Goal: Information Seeking & Learning: Understand process/instructions

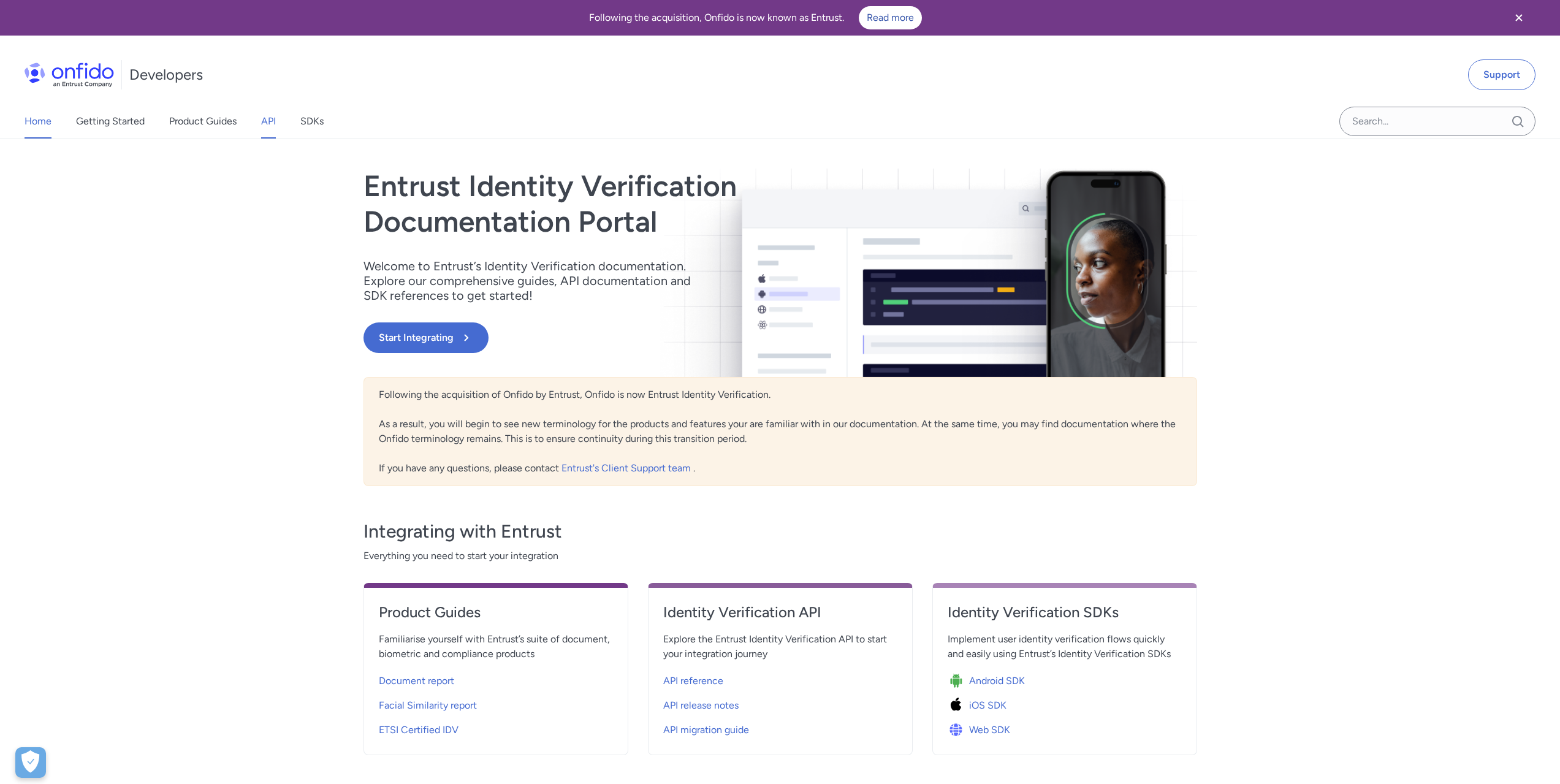
click at [272, 120] on link "API" at bounding box center [269, 121] width 15 height 34
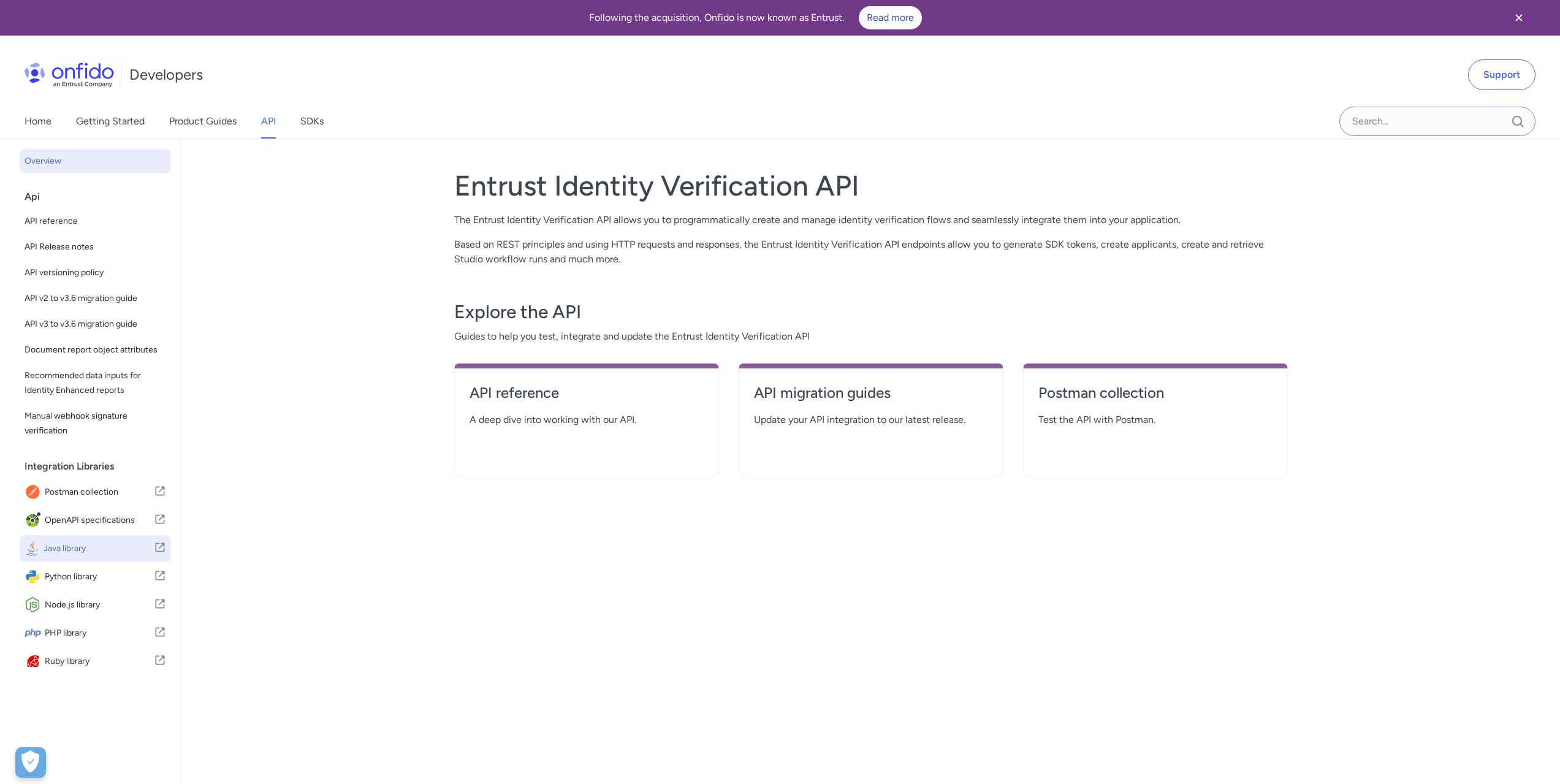
click at [64, 557] on span "Java library" at bounding box center [99, 548] width 110 height 18
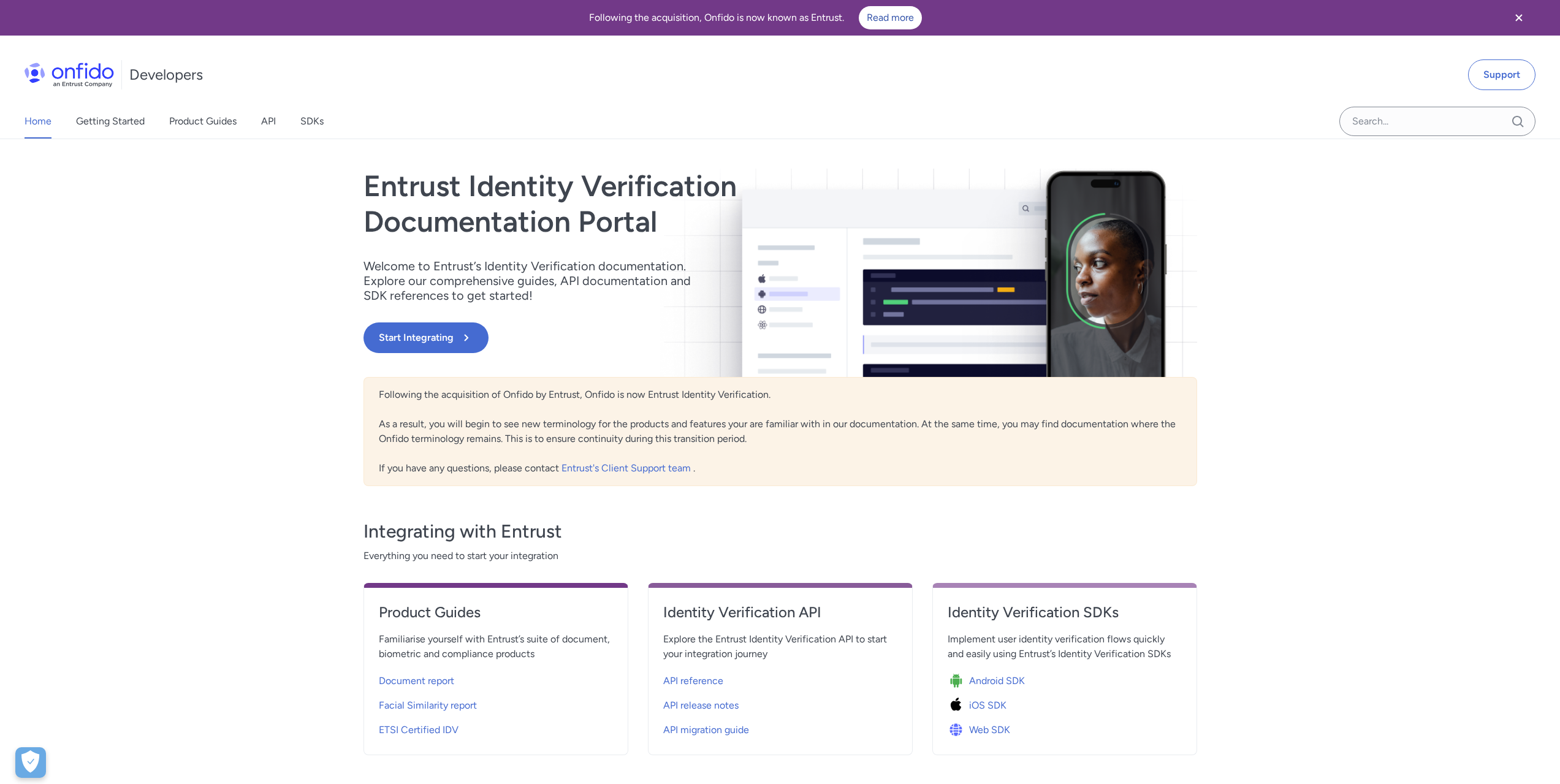
click at [258, 125] on div "Home Getting Started Product Guides API SDKs" at bounding box center [186, 121] width 372 height 34
click at [280, 122] on div "Home Getting Started Product Guides API SDKs" at bounding box center [186, 121] width 372 height 34
click at [273, 123] on link "API" at bounding box center [269, 121] width 15 height 34
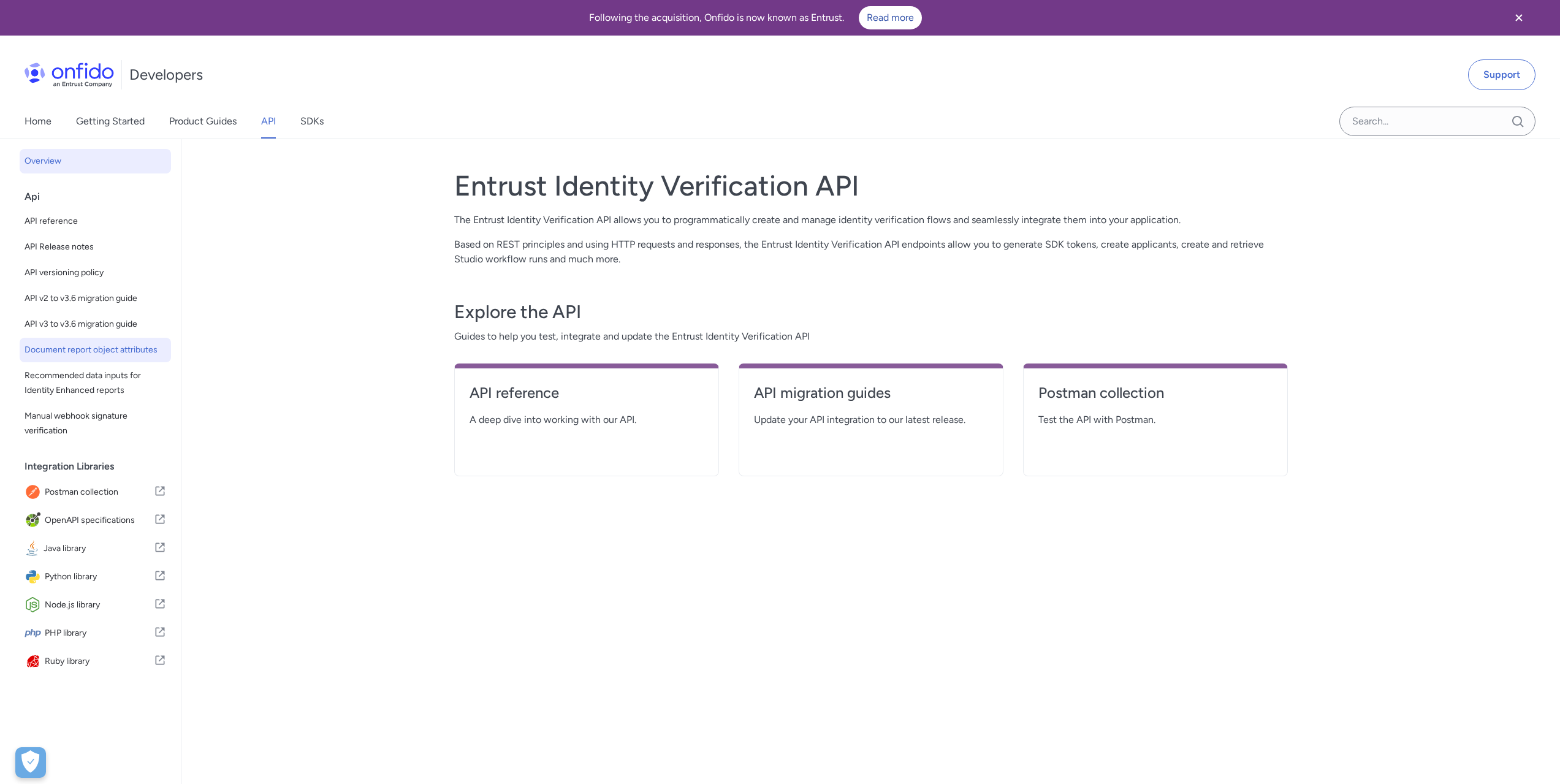
click at [111, 357] on span "Document report object attributes" at bounding box center [95, 350] width 141 height 15
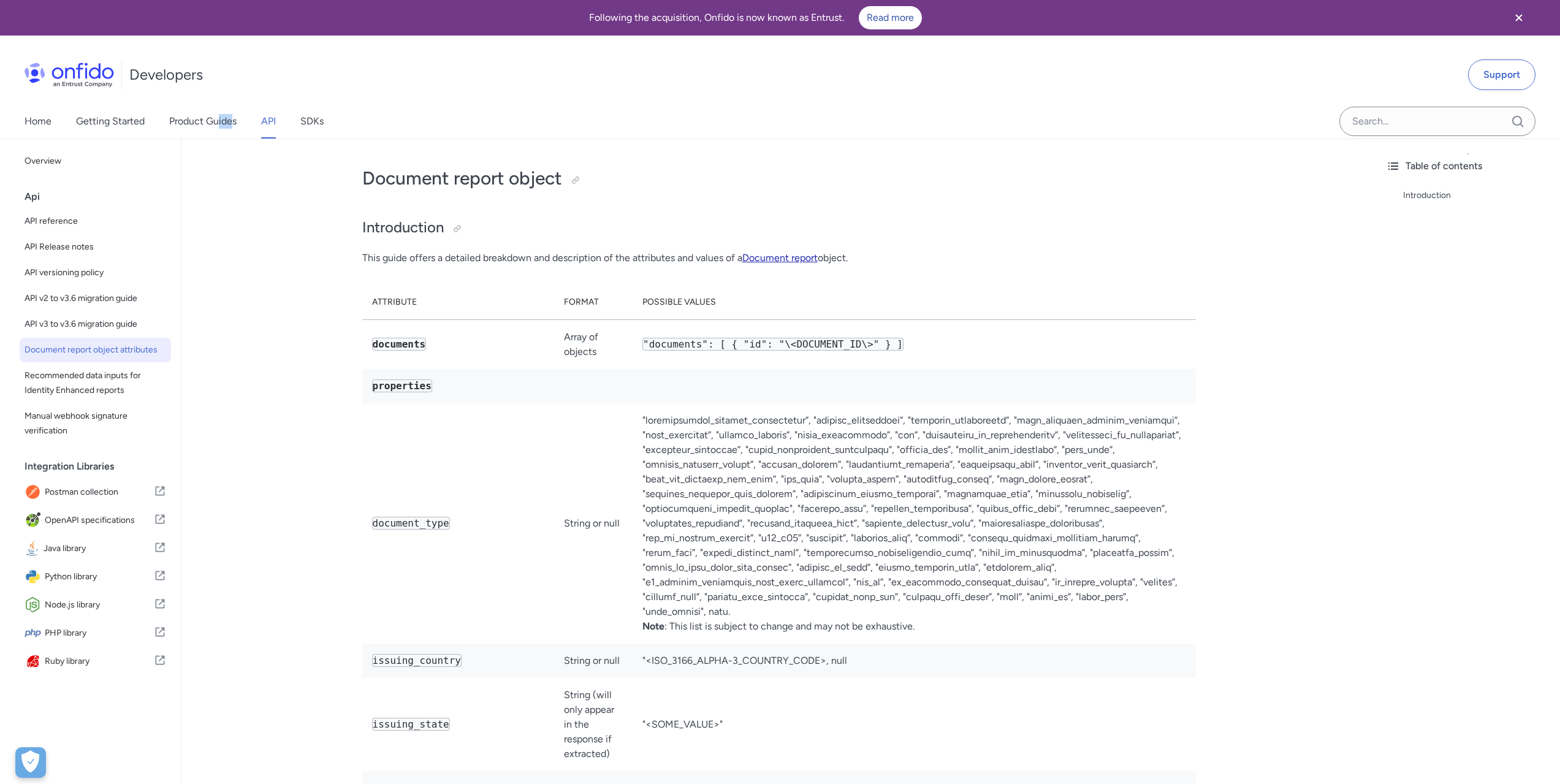
click at [778, 255] on link "Document report" at bounding box center [780, 258] width 75 height 12
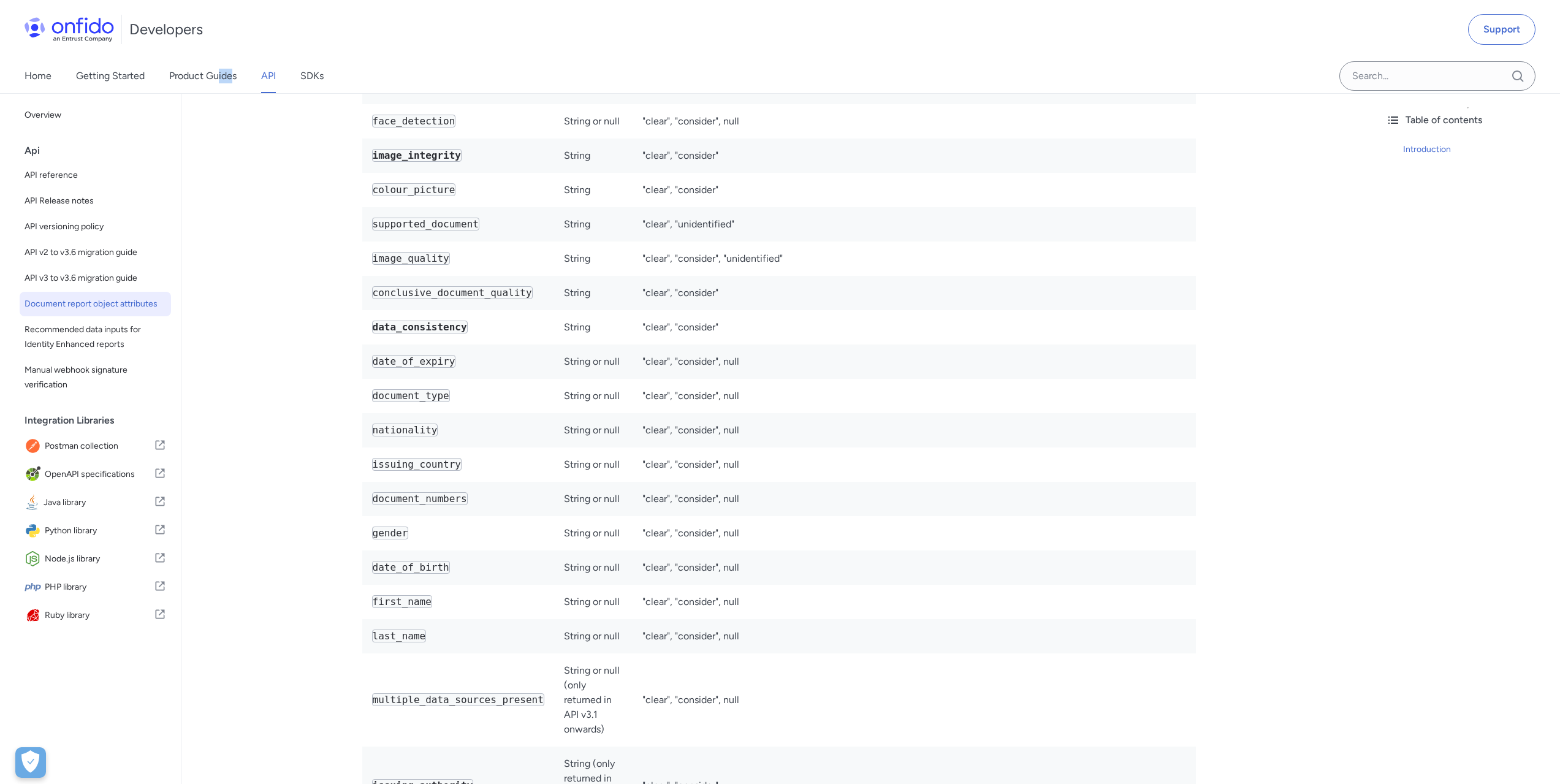
scroll to position [3371, 0]
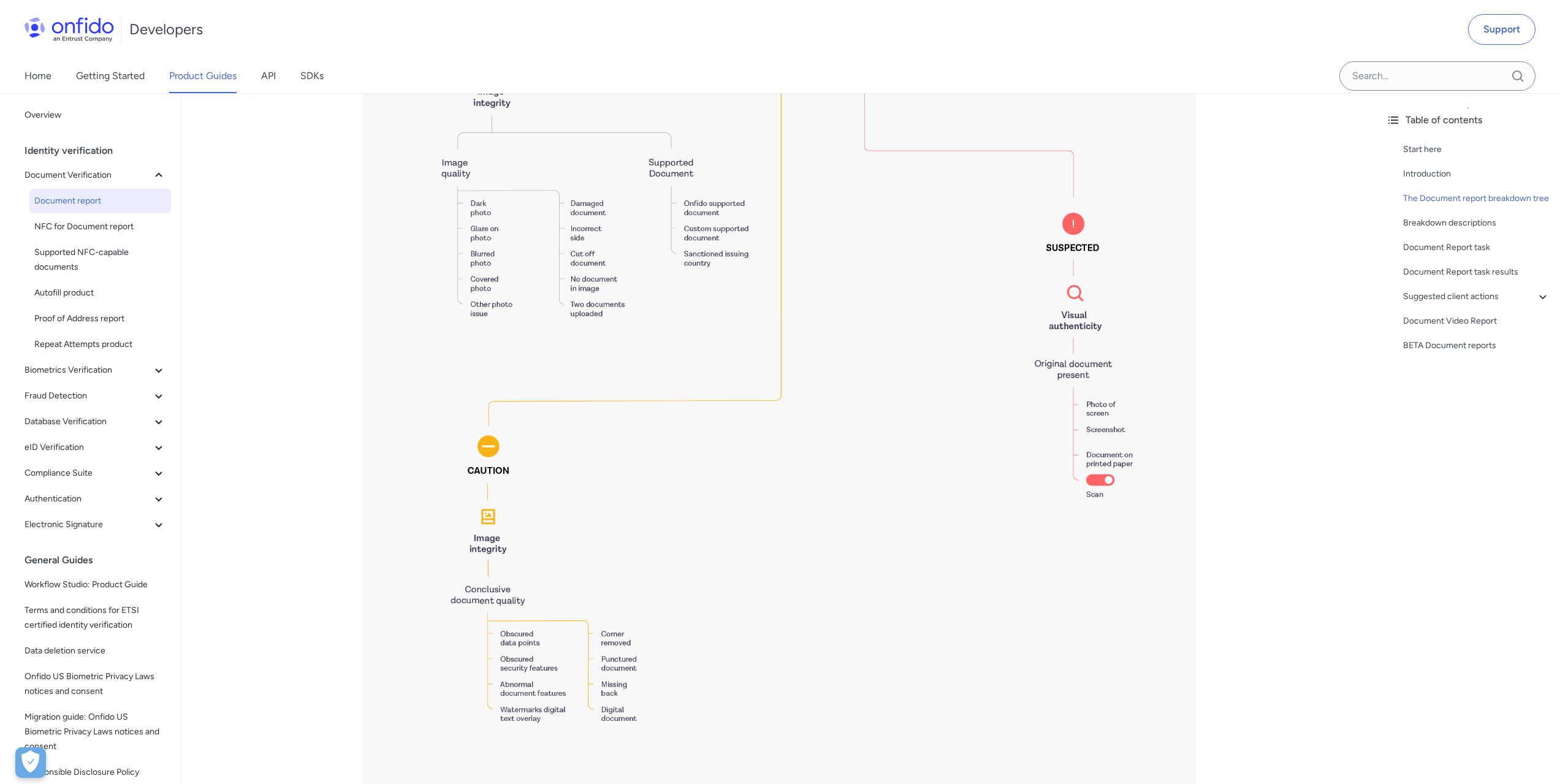
scroll to position [3248, 0]
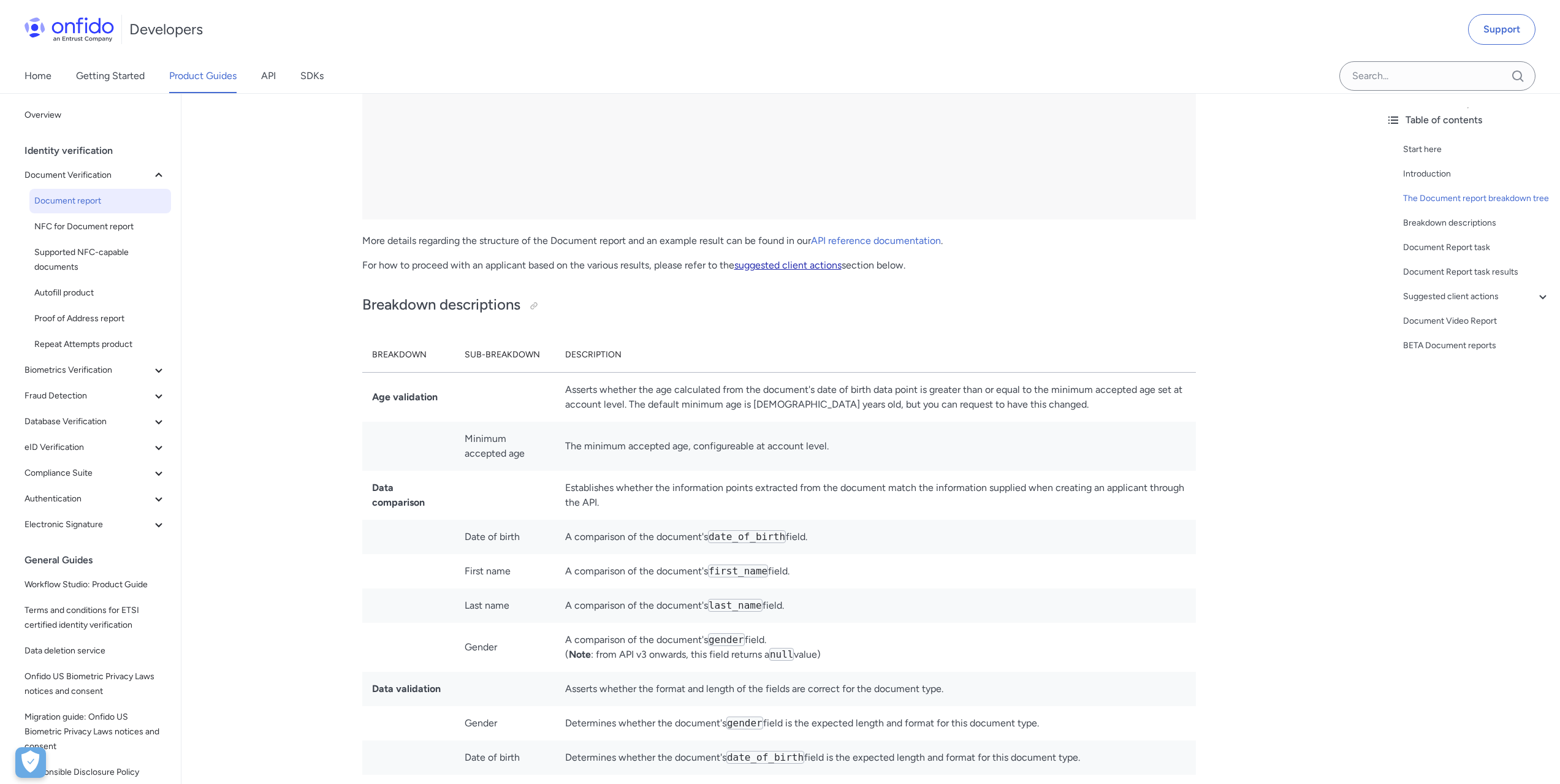
click at [801, 268] on link "suggested client actions" at bounding box center [788, 265] width 107 height 12
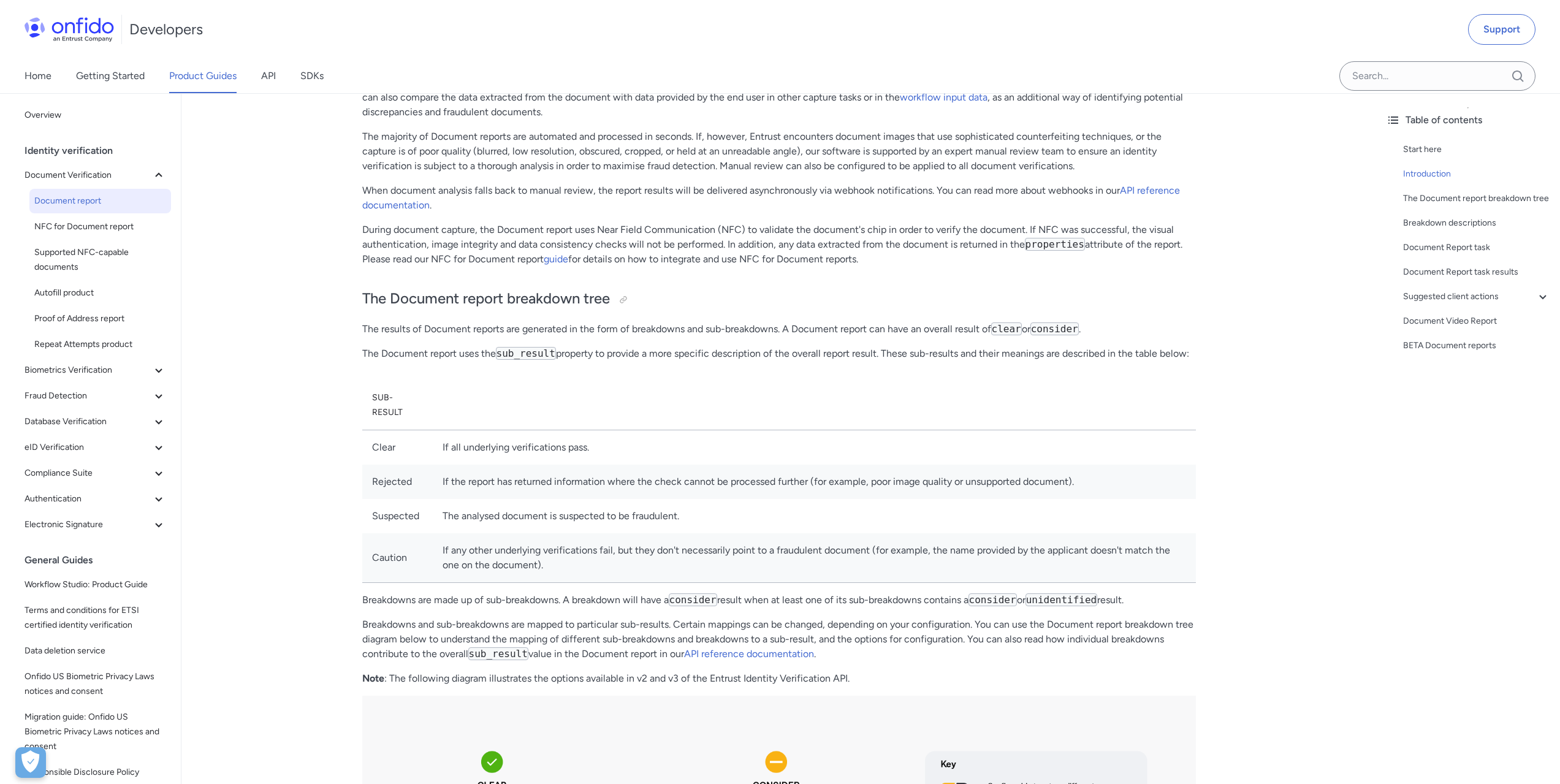
scroll to position [0, 0]
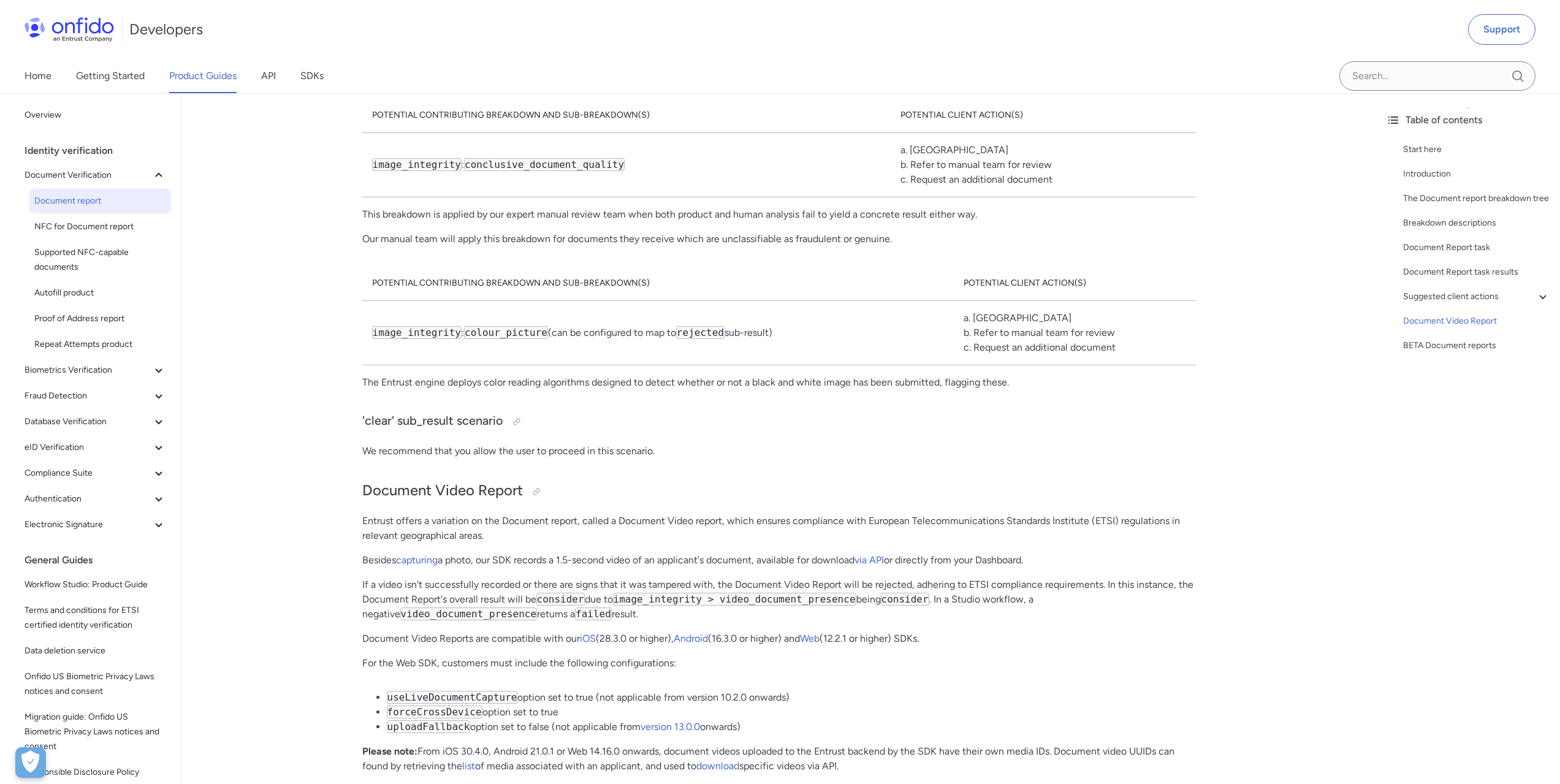
scroll to position [9132, 0]
